Goal: Information Seeking & Learning: Check status

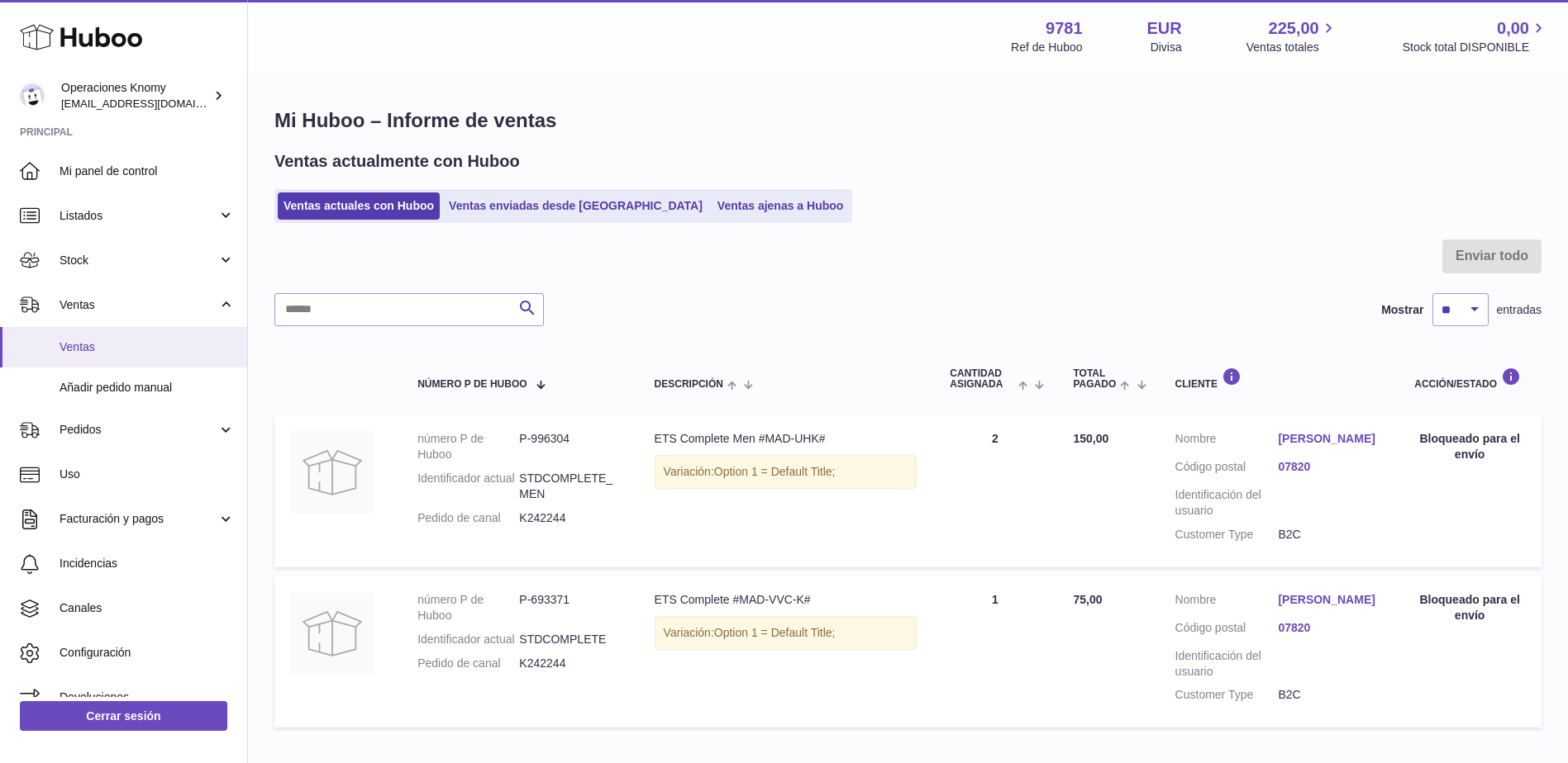
click at [137, 351] on span "Ventas" at bounding box center [147, 347] width 175 height 16
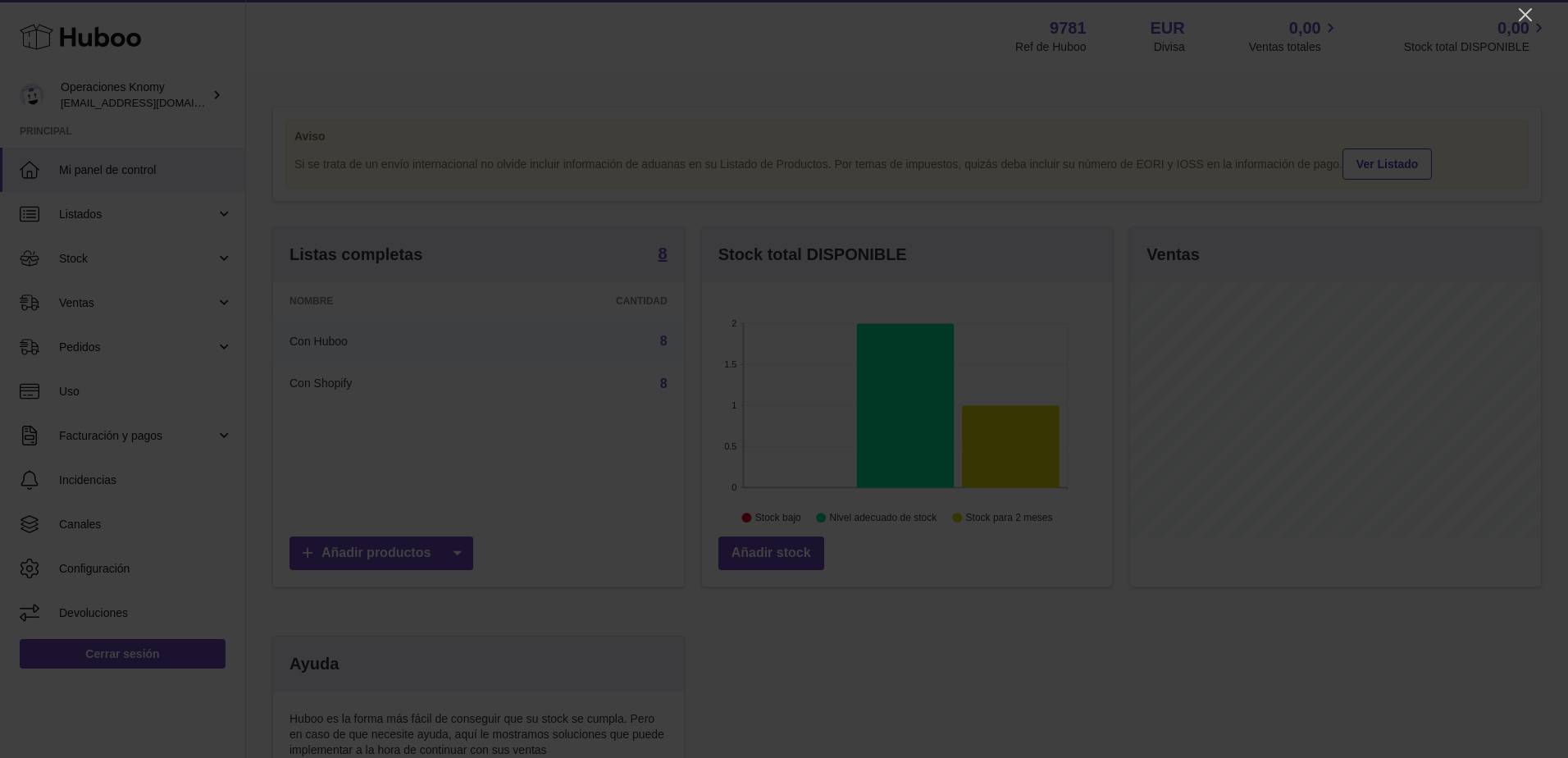
click at [1515, 16] on div at bounding box center [784, 379] width 1568 height 758
click at [1526, 12] on icon "Close" at bounding box center [1526, 15] width 20 height 20
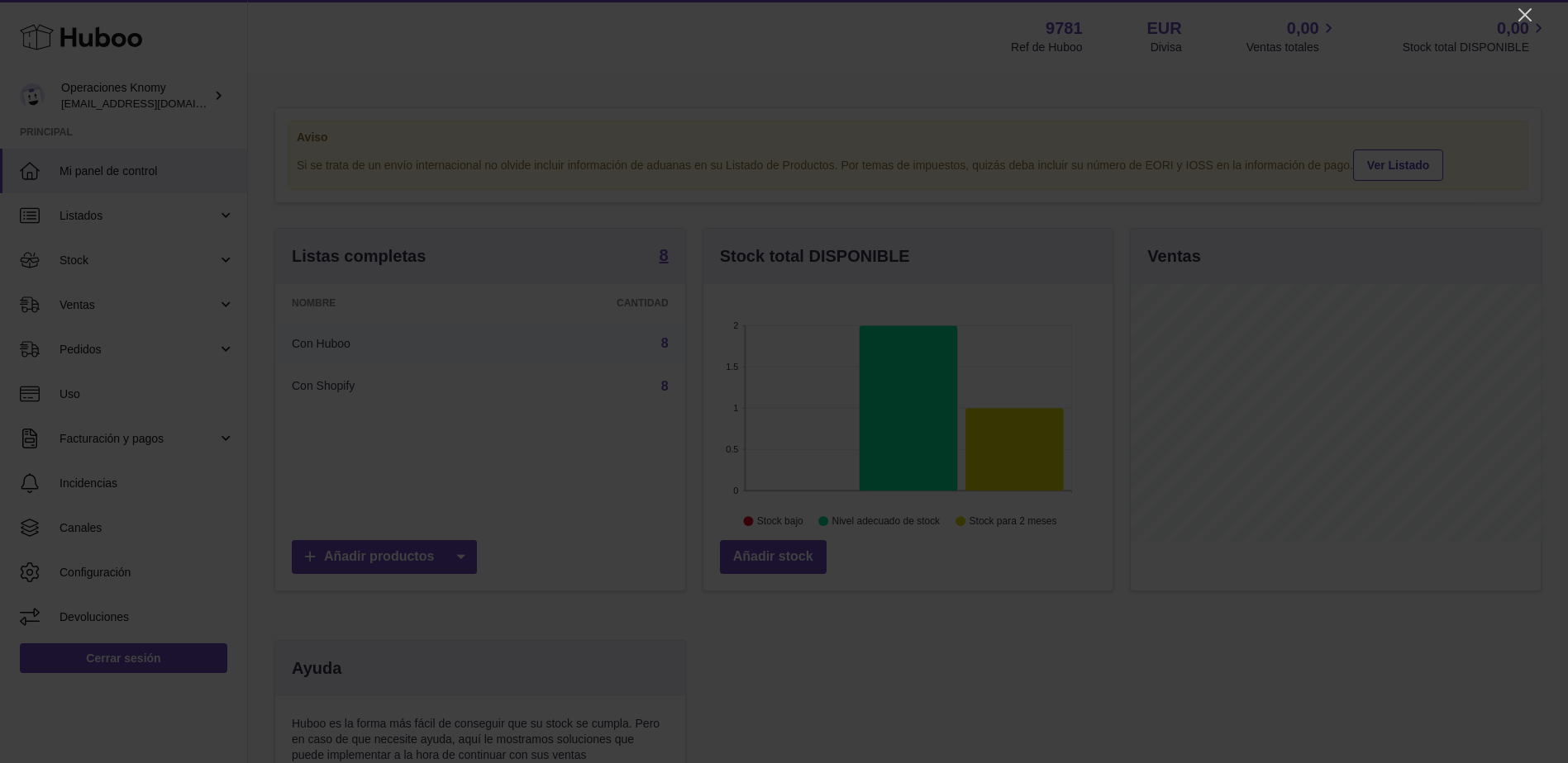
scroll to position [825816, 826200]
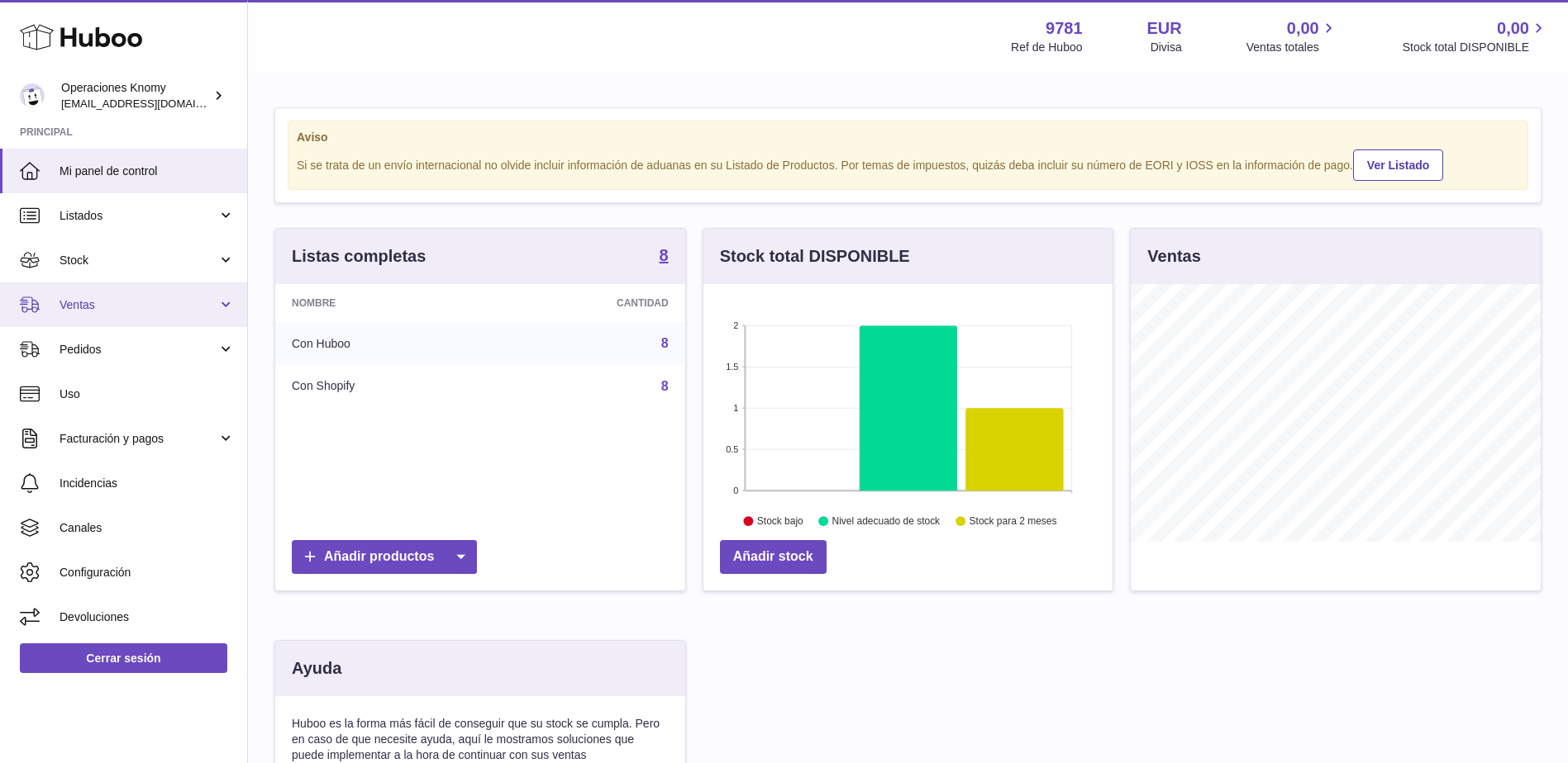
click at [90, 289] on link "Ventas" at bounding box center [123, 304] width 247 height 44
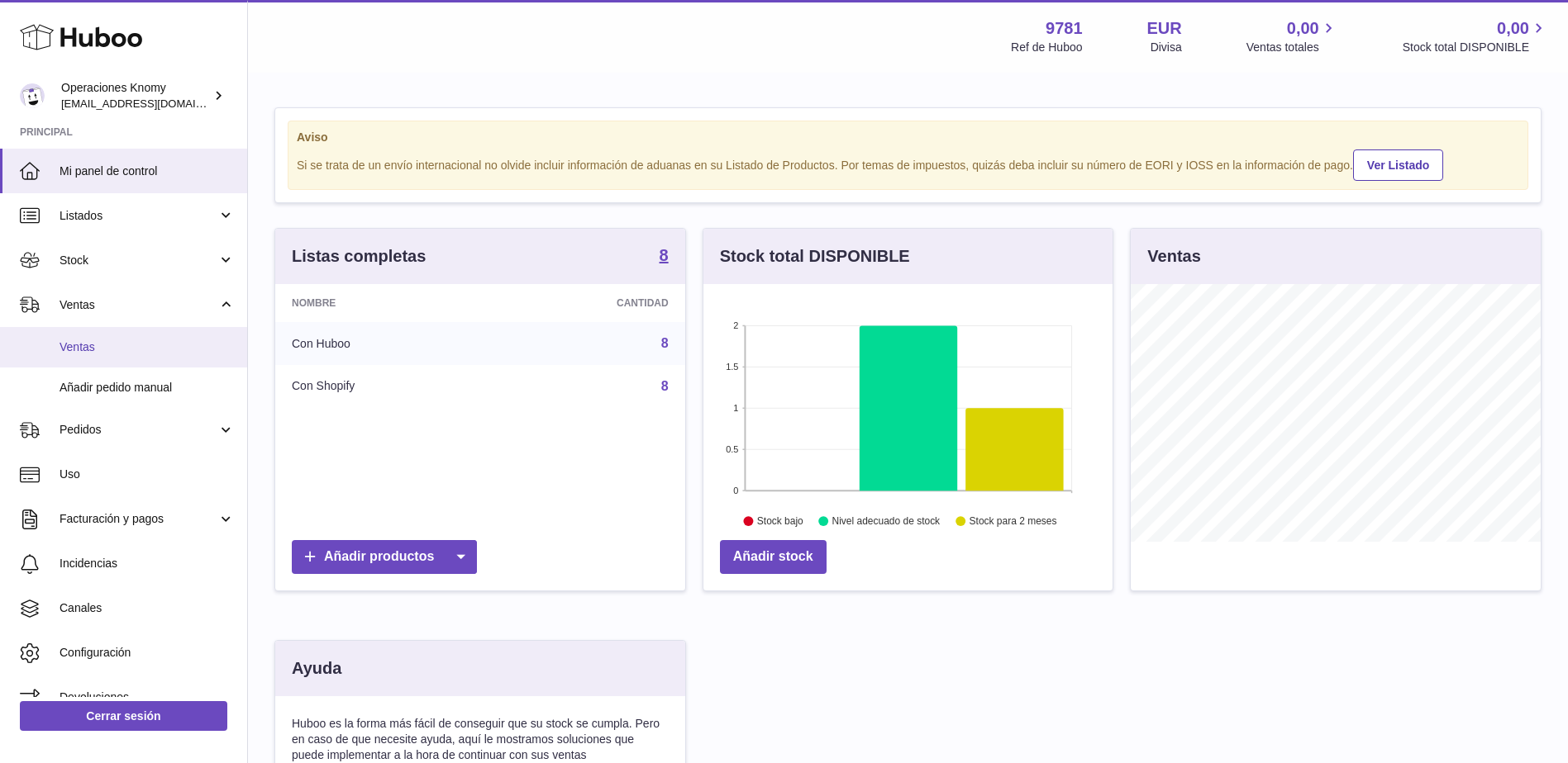
click at [84, 348] on span "Ventas" at bounding box center [147, 347] width 175 height 16
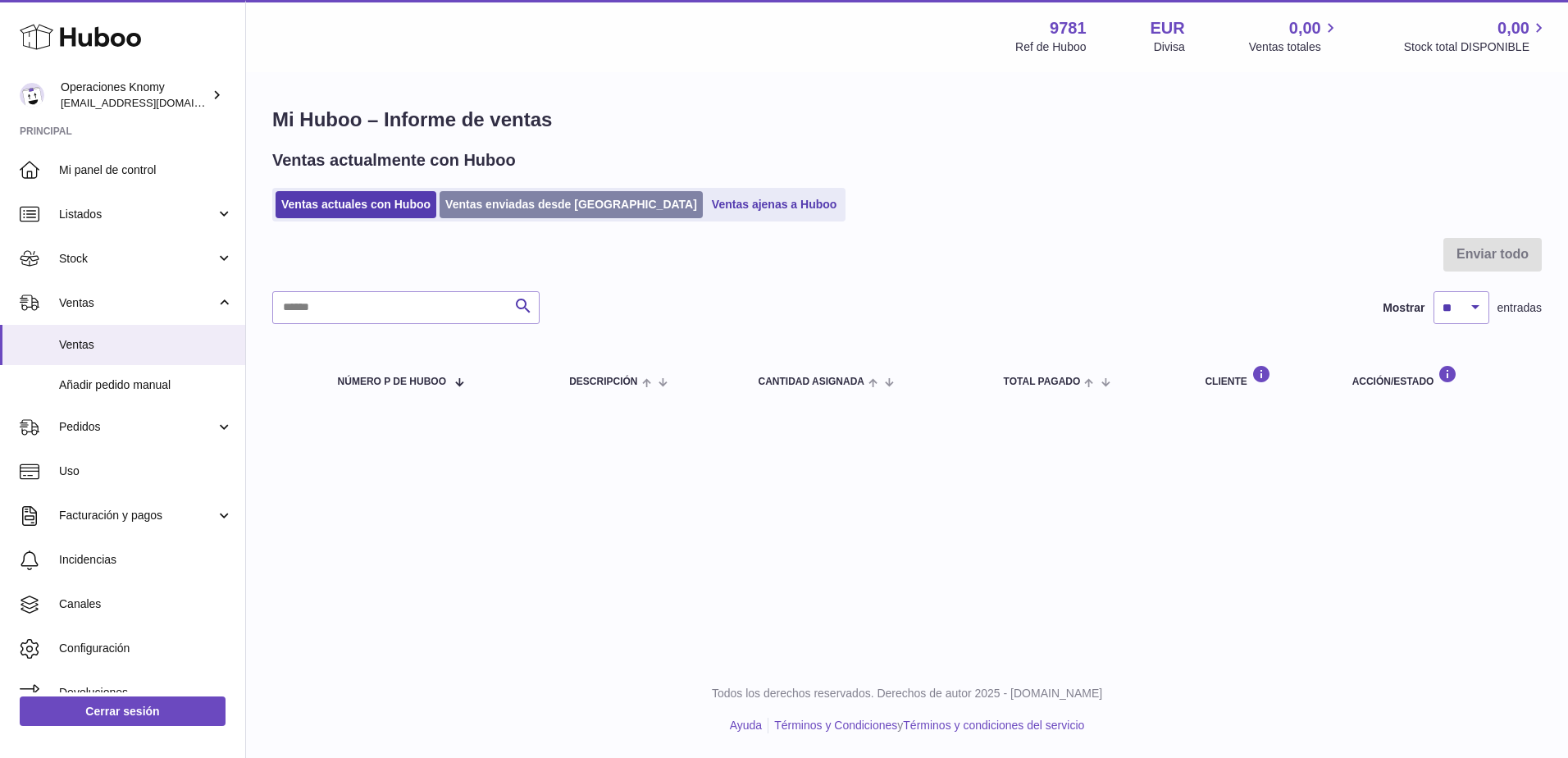
click at [546, 198] on link "Ventas enviadas desde Huboo" at bounding box center [571, 204] width 263 height 27
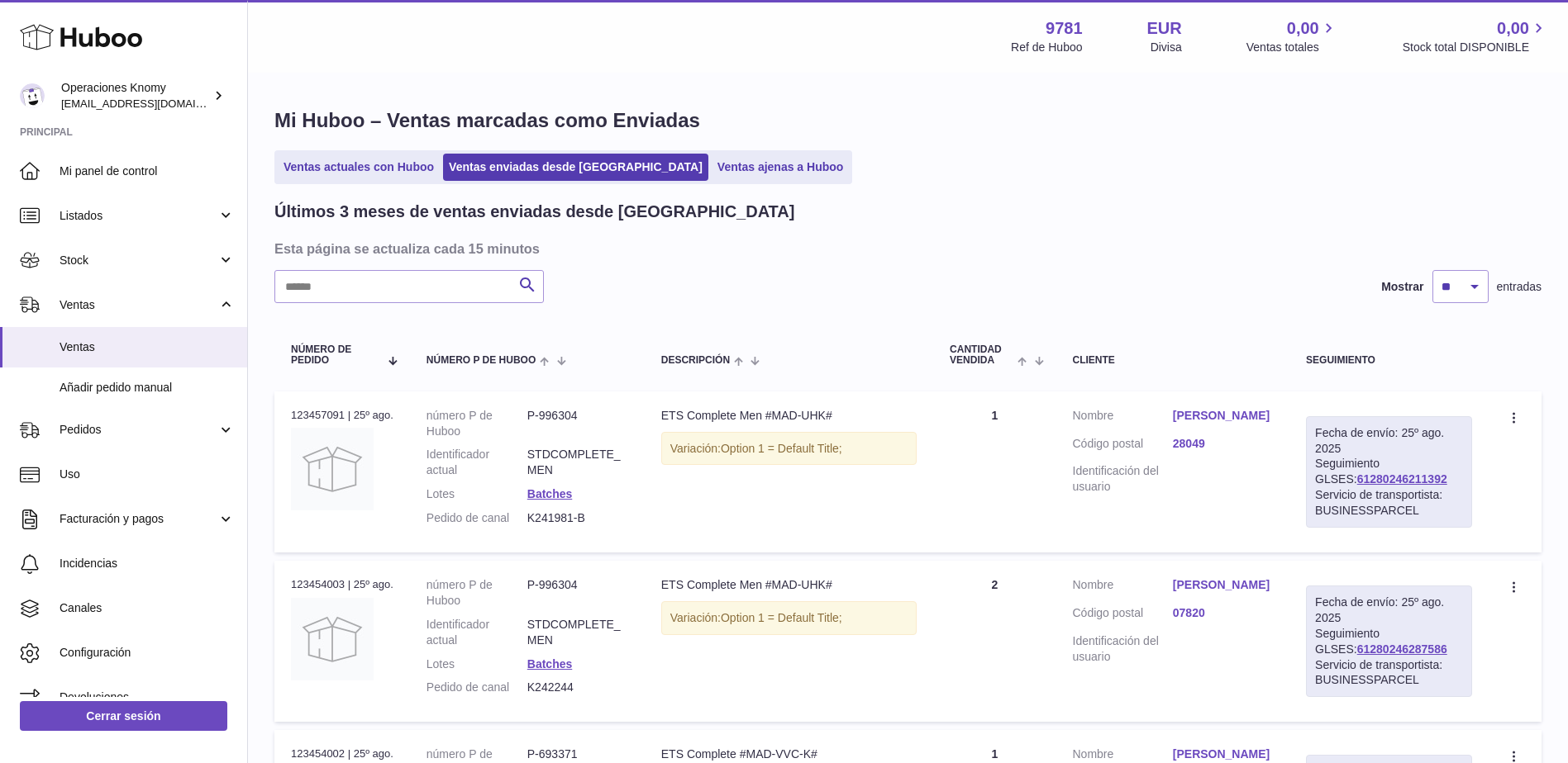
scroll to position [83, 0]
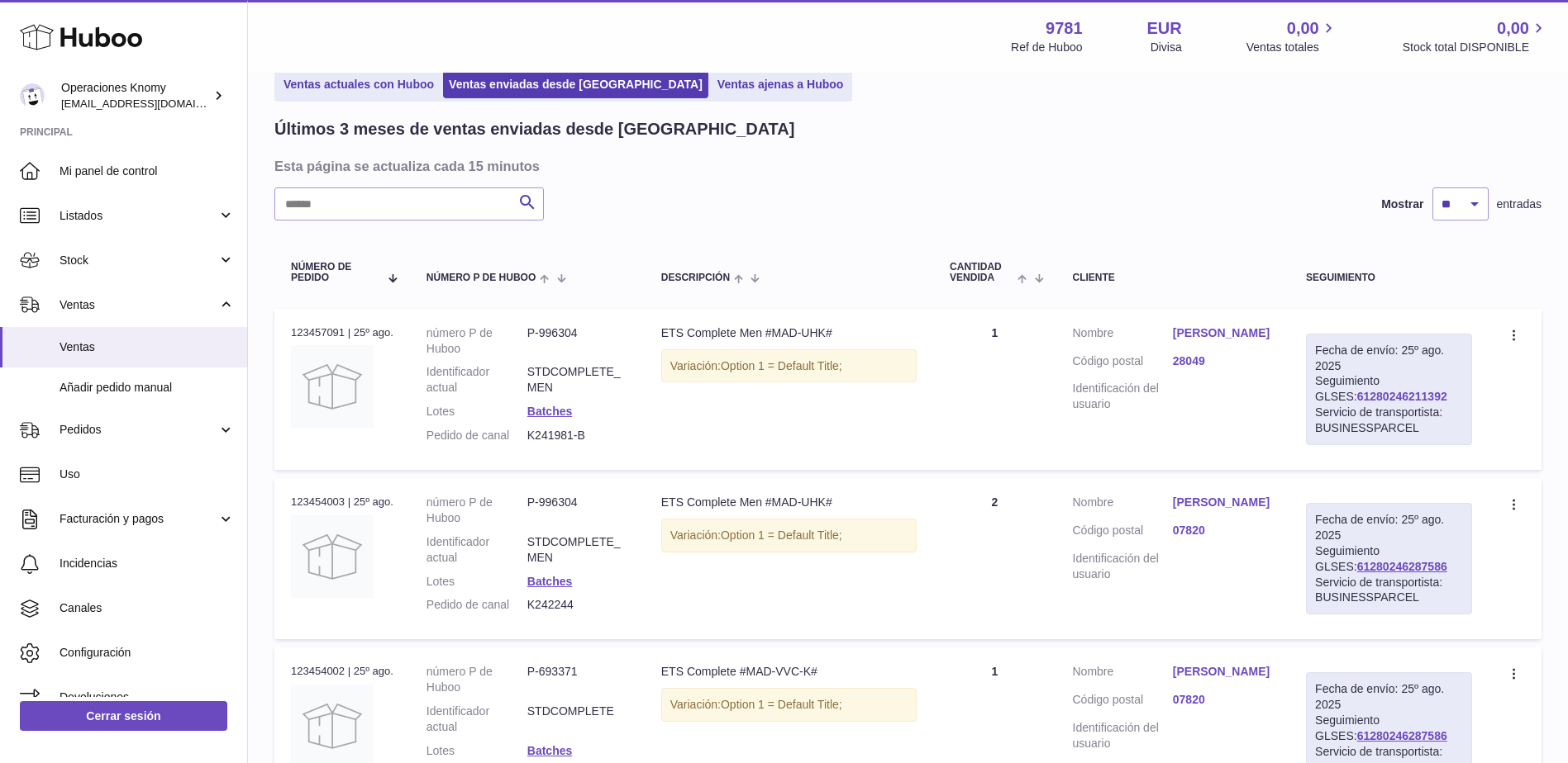
click at [1417, 396] on link "61280246211392" at bounding box center [1402, 396] width 90 height 13
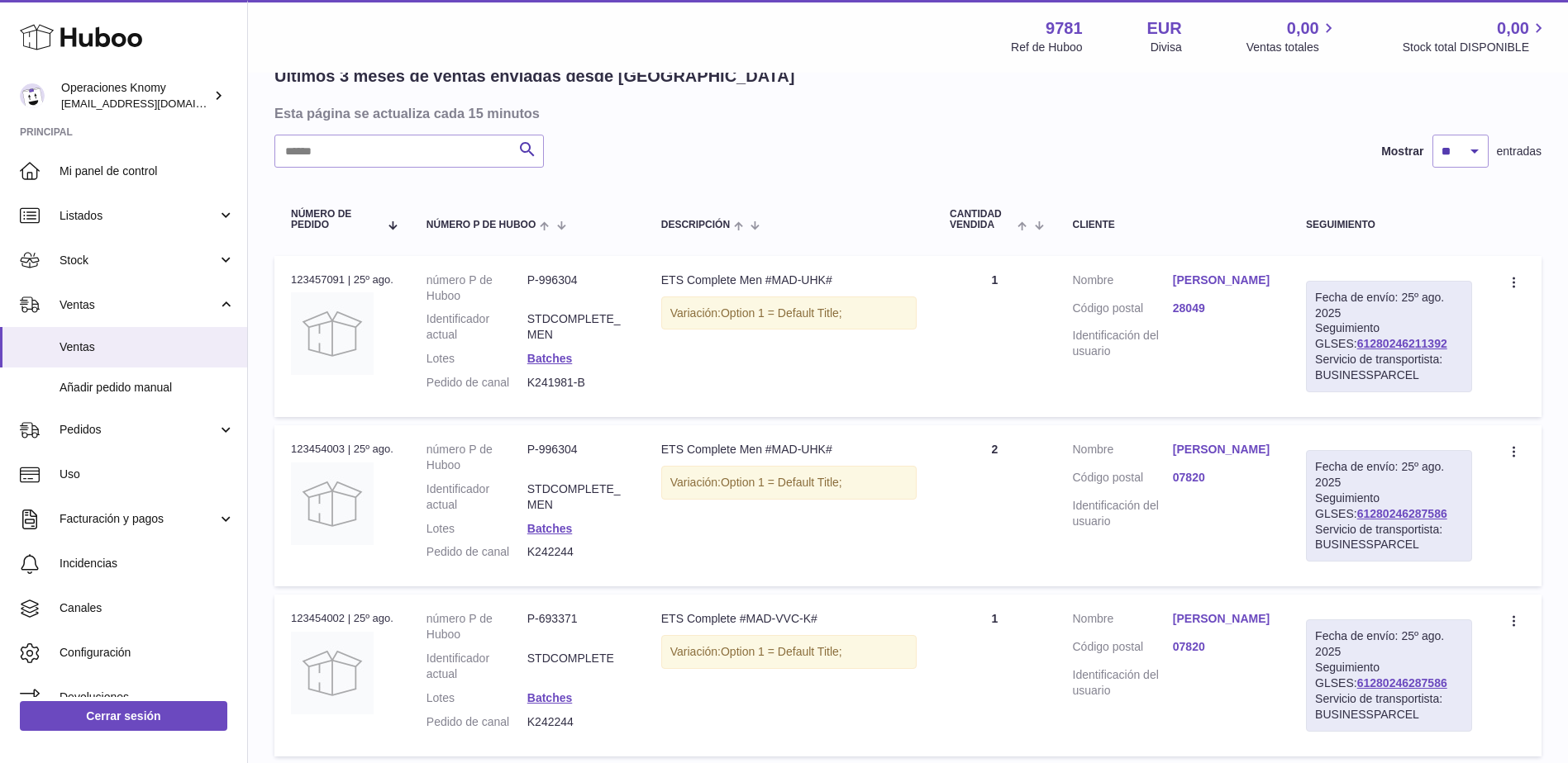
scroll to position [165, 0]
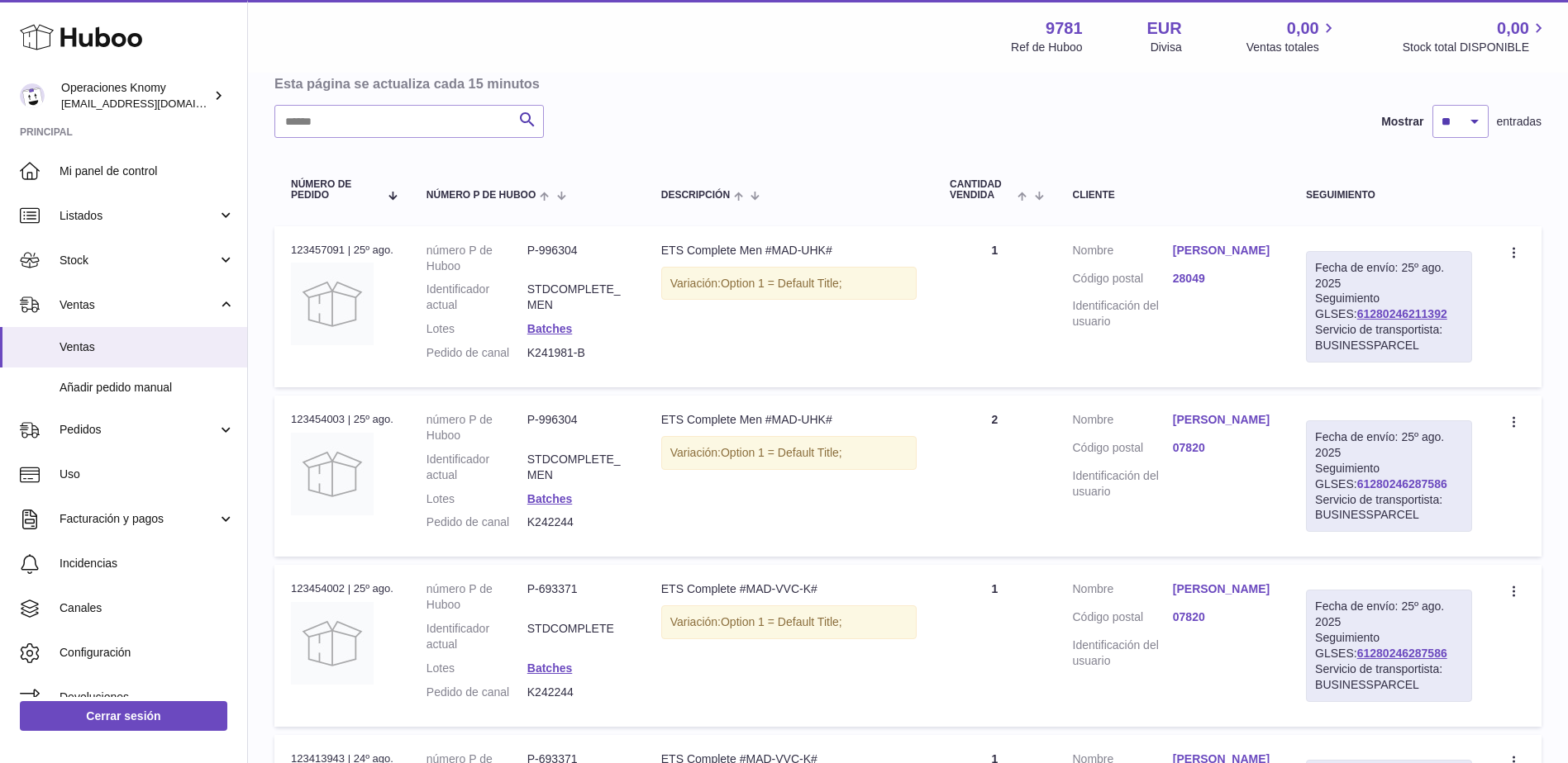
click at [1404, 491] on link "61280246287586" at bounding box center [1402, 484] width 90 height 13
